Goal: Task Accomplishment & Management: Use online tool/utility

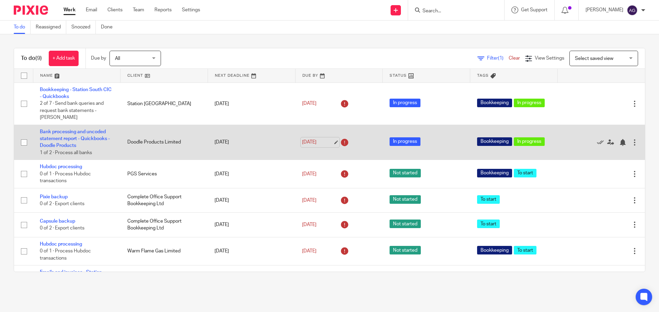
click at [311, 142] on link "[DATE]" at bounding box center [317, 142] width 31 height 7
click at [321, 143] on link "[DATE]" at bounding box center [317, 142] width 31 height 7
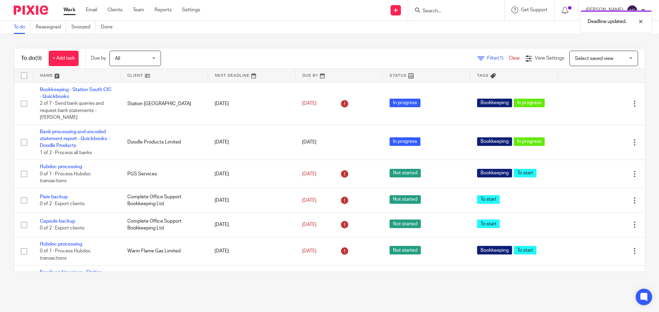
click at [334, 291] on main "To do Reassigned Snoozed Done To do (9) + Add task Due by All All [DATE] [DATE]…" at bounding box center [329, 156] width 659 height 312
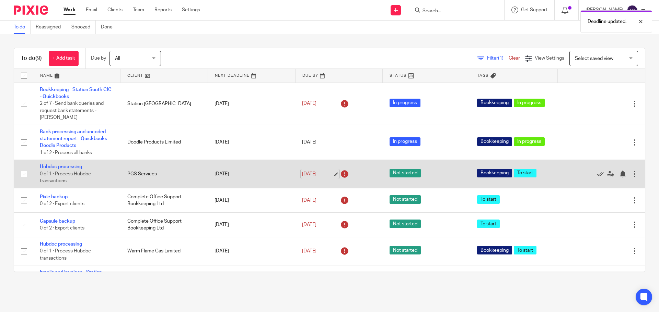
click at [302, 171] on link "[DATE]" at bounding box center [317, 174] width 31 height 7
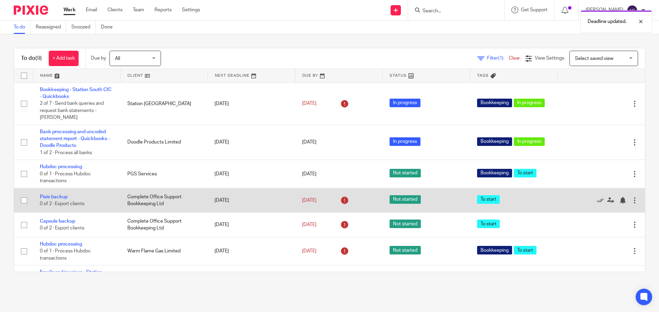
click at [324, 205] on div "[DATE]" at bounding box center [339, 200] width 74 height 11
click at [307, 199] on link "[DATE]" at bounding box center [317, 200] width 31 height 7
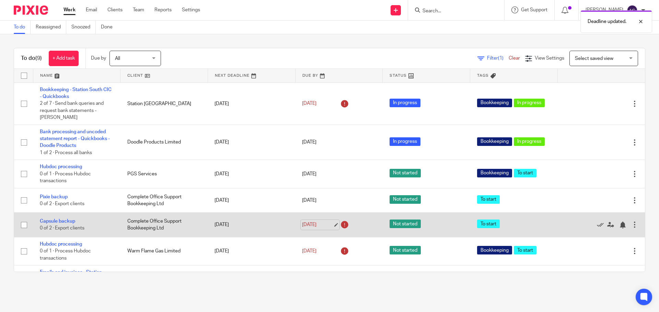
click at [315, 227] on link "18 Aug 2025" at bounding box center [317, 225] width 31 height 7
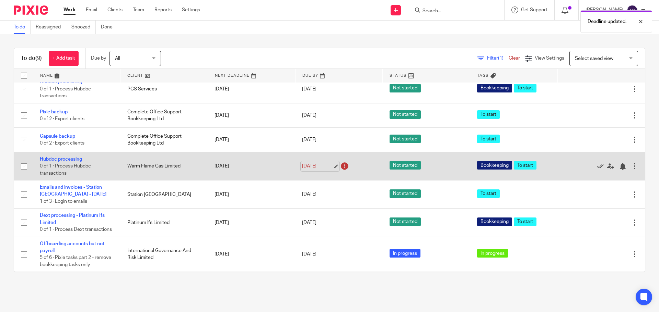
click at [313, 163] on link "18 Aug 2025" at bounding box center [317, 166] width 31 height 7
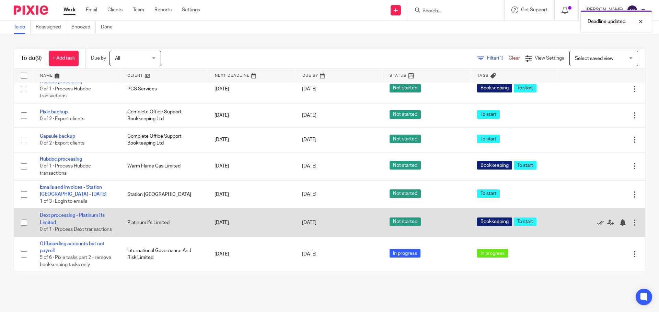
click at [317, 225] on td "22 Aug 2025" at bounding box center [338, 223] width 87 height 28
click at [311, 220] on link "22 Aug 2025" at bounding box center [317, 223] width 31 height 7
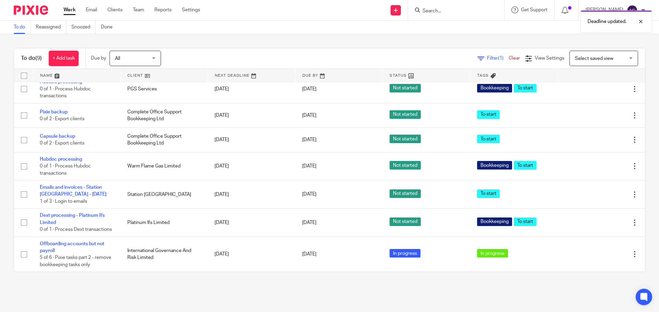
click at [251, 293] on main "To do Reassigned Snoozed Done To do (9) + Add task Due by All All Today Tomorro…" at bounding box center [329, 156] width 659 height 312
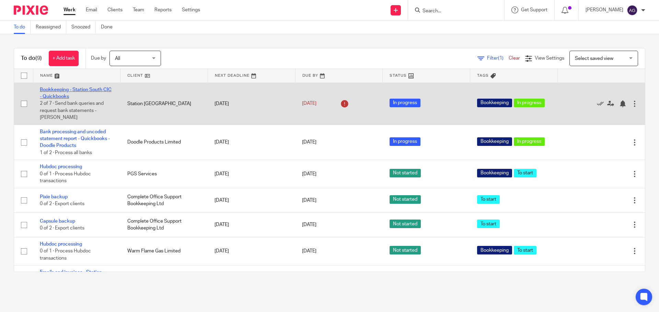
click at [95, 90] on link "Bookkeeping - Station South CIC - Quickbooks" at bounding box center [76, 93] width 72 height 12
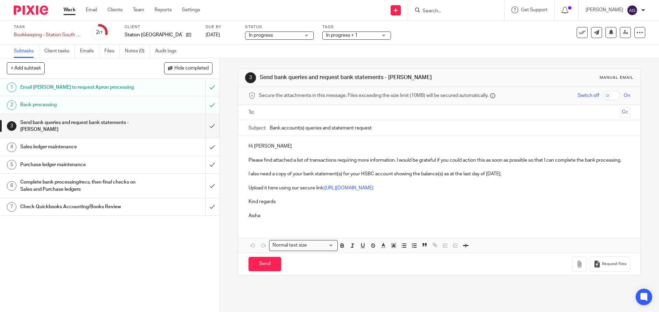
click at [304, 116] on input "text" at bounding box center [438, 113] width 355 height 8
click at [293, 160] on p "Please find attached a list of transactions requiring more information. I would…" at bounding box center [438, 161] width 381 height 7
click at [261, 161] on p "Please find attached a list of transactions requiring more information. I would…" at bounding box center [438, 161] width 381 height 7
